Goal: Transaction & Acquisition: Book appointment/travel/reservation

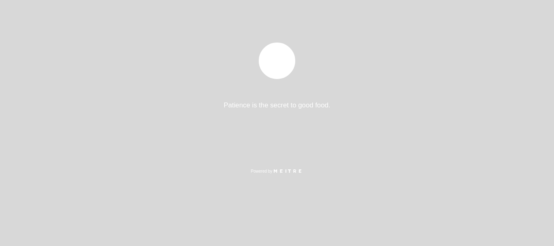
select select "es"
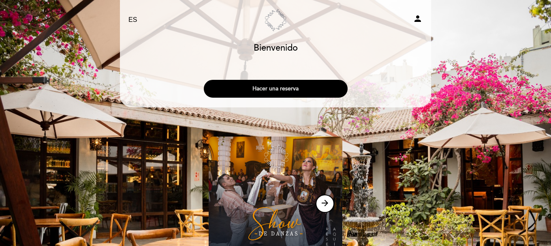
click at [262, 85] on button "Hacer una reserva" at bounding box center [276, 89] width 144 height 18
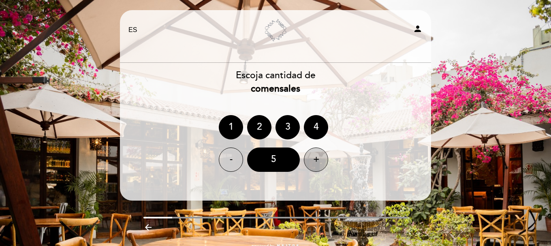
click at [315, 159] on div "+" at bounding box center [316, 160] width 24 height 24
click at [271, 166] on div "7" at bounding box center [273, 160] width 53 height 24
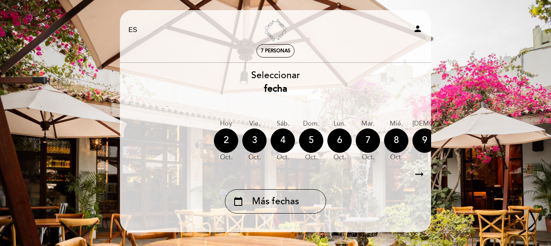
click at [421, 178] on icon "arrow_right_alt" at bounding box center [420, 174] width 12 height 17
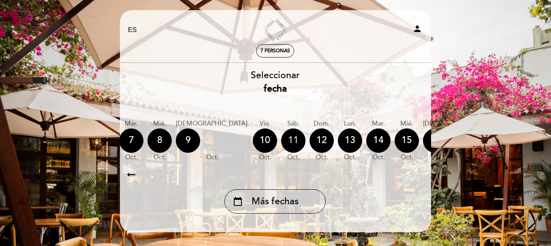
click at [281, 140] on div "11" at bounding box center [293, 141] width 24 height 24
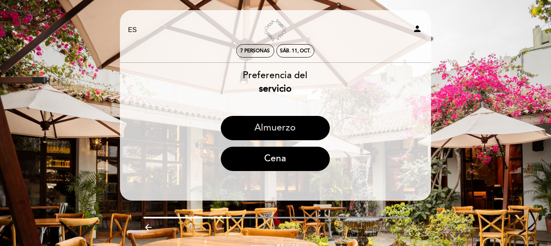
click at [251, 129] on button "Almuerzo" at bounding box center [275, 128] width 109 height 24
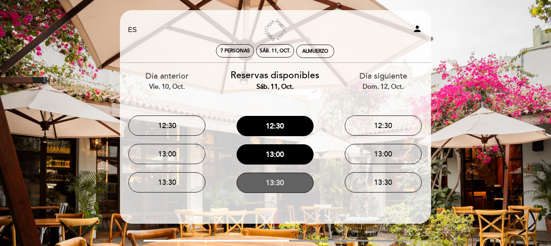
click at [274, 182] on button "13:30" at bounding box center [275, 183] width 77 height 20
